Goal: Task Accomplishment & Management: Use online tool/utility

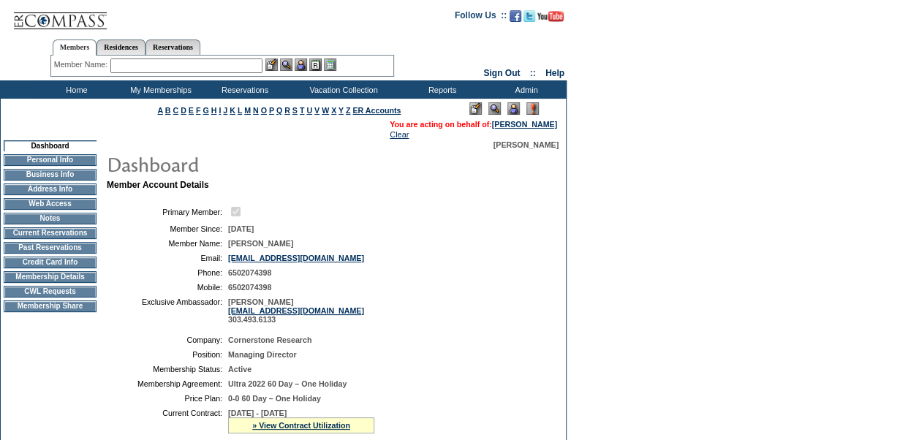
click at [511, 111] on img at bounding box center [513, 108] width 12 height 12
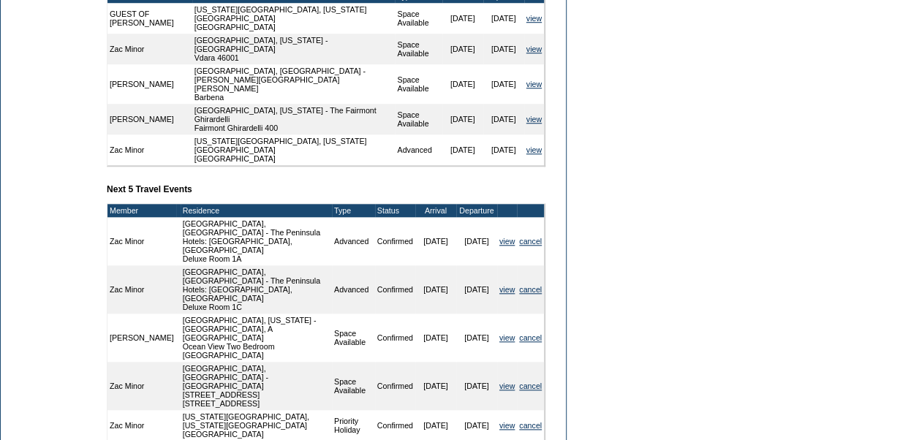
scroll to position [606, 0]
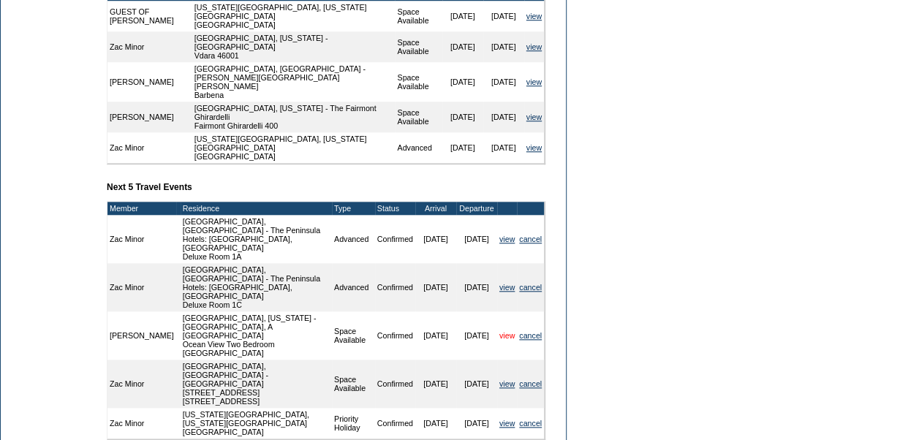
click at [507, 331] on link "view" at bounding box center [506, 335] width 15 height 9
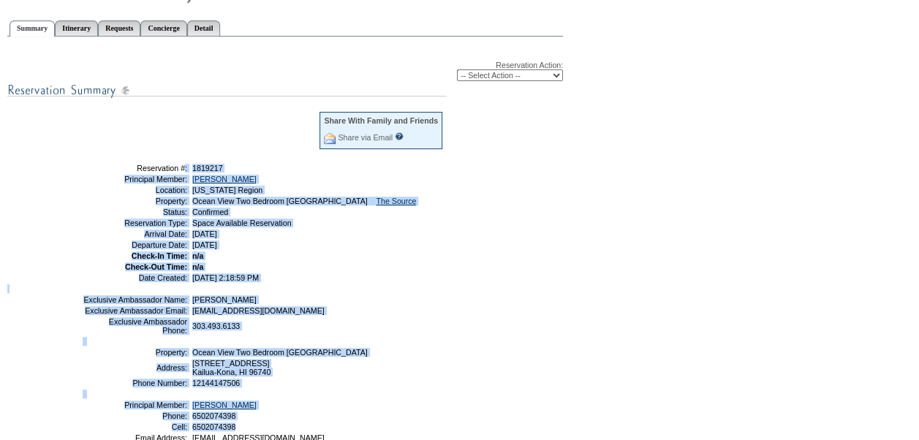
scroll to position [189, 0]
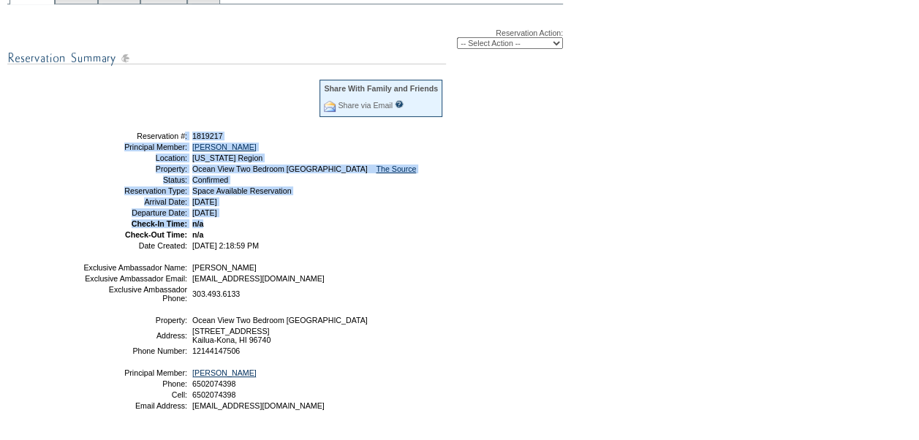
drag, startPoint x: 126, startPoint y: 324, endPoint x: 295, endPoint y: 225, distance: 195.6
click at [295, 225] on tbody "Share With Family and Friends Share via Email Share Reservation Information Ple…" at bounding box center [263, 163] width 361 height 171
click at [297, 231] on table "Share With Family and Friends Share via Email Share Reservation Information Ple…" at bounding box center [263, 163] width 366 height 175
click at [126, 140] on td "Reservation #:" at bounding box center [135, 136] width 105 height 9
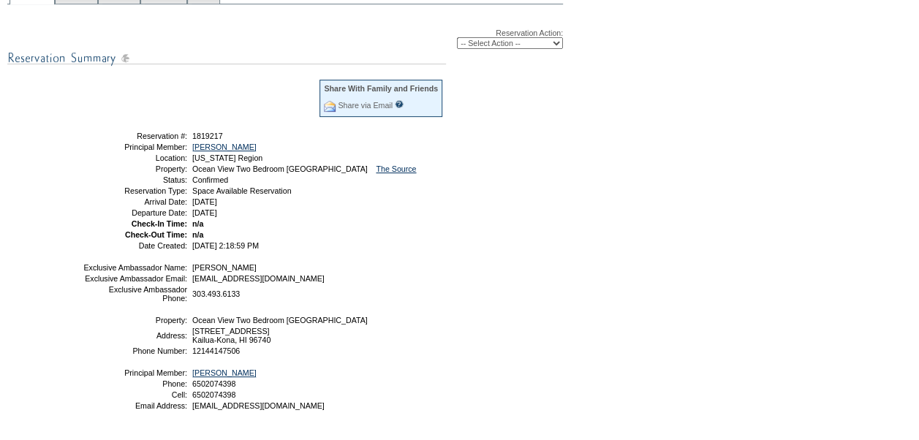
drag, startPoint x: 125, startPoint y: 136, endPoint x: 310, endPoint y: 213, distance: 200.5
click at [310, 213] on tbody "Share With Family and Friends Share via Email Share Reservation Information Ple…" at bounding box center [263, 163] width 361 height 171
drag, startPoint x: 310, startPoint y: 213, endPoint x: 257, endPoint y: 208, distance: 53.7
copy tbody "Reservation #: 1819217 Principal Member: Zollinger, Cindy Location: Hawaii Regi…"
click at [546, 42] on select "-- Select Action -- Edit Alternate Property Modify Reservation Dates Modify Res…" at bounding box center [510, 43] width 106 height 12
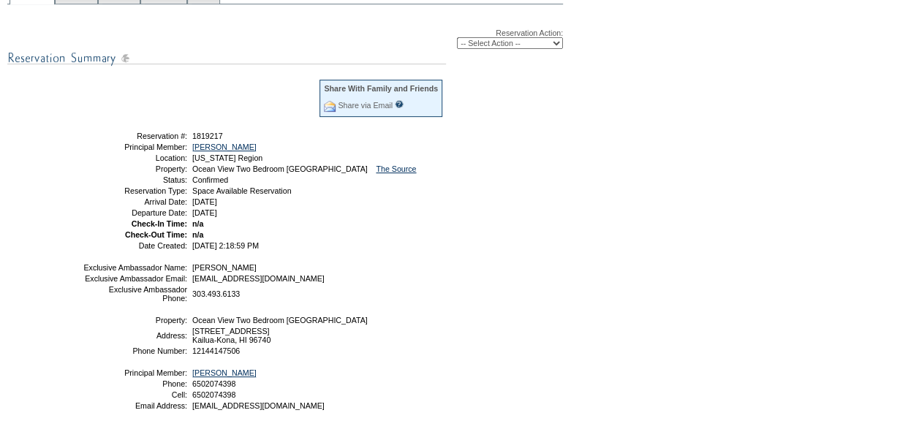
select select "ChangeCost"
click at [457, 39] on select "-- Select Action -- Edit Alternate Property Modify Reservation Dates Modify Res…" at bounding box center [510, 43] width 106 height 12
